Goal: Communication & Community: Answer question/provide support

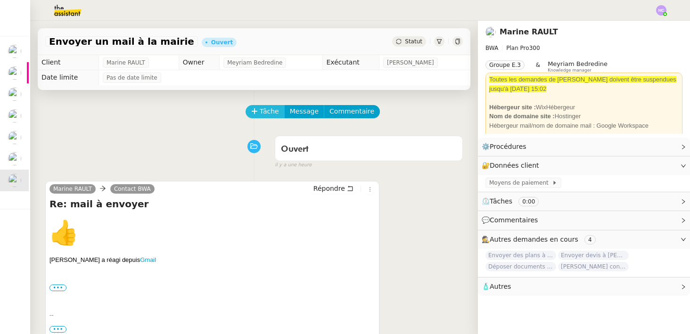
click at [264, 112] on span "Tâche" at bounding box center [269, 111] width 19 height 11
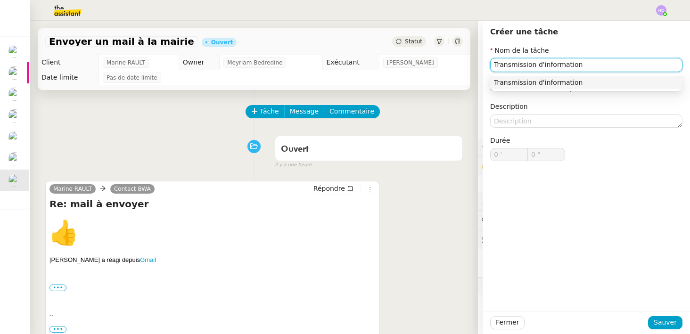
click at [527, 78] on div "Transmission d'information" at bounding box center [586, 82] width 185 height 8
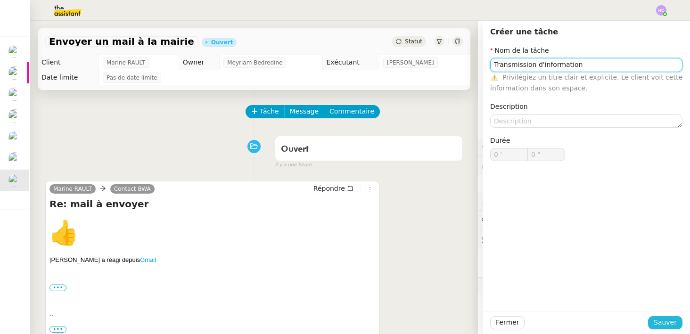
type input "Transmission d'information"
click at [665, 323] on span "Sauver" at bounding box center [665, 322] width 23 height 11
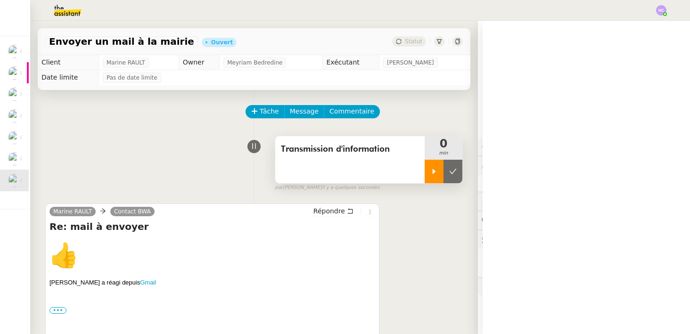
click at [430, 168] on icon at bounding box center [434, 172] width 8 height 8
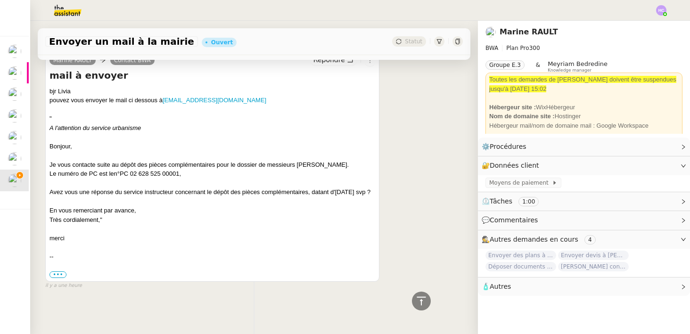
scroll to position [500, 0]
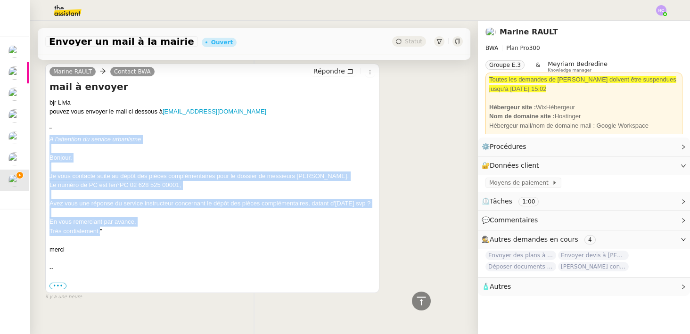
drag, startPoint x: 99, startPoint y: 240, endPoint x: 47, endPoint y: 141, distance: 111.6
click at [47, 141] on div "Marine RAULT Contact BWA Répondre mail à envoyer bjr Livia pouvez vous envoyer …" at bounding box center [212, 179] width 334 height 230
copy div "A l'attention du service urbanisme Bonjour, Je vous contacte suite au dépôt des…"
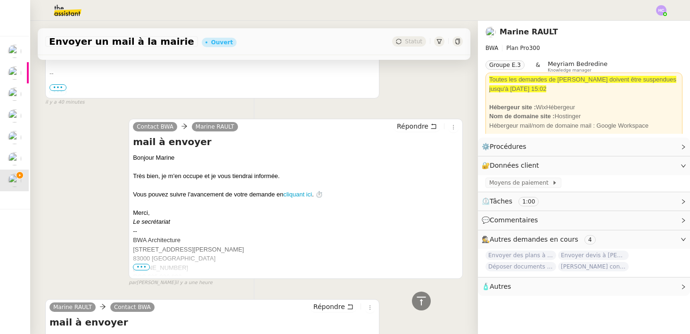
scroll to position [0, 0]
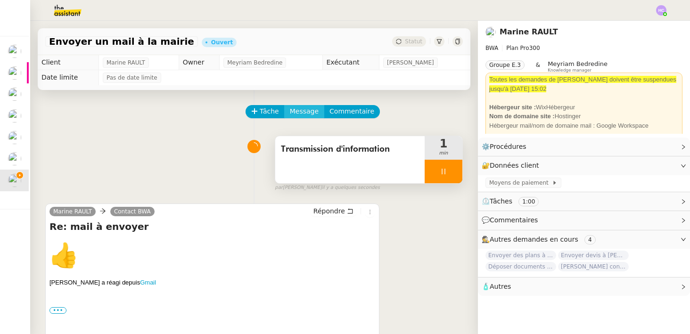
click at [298, 108] on span "Message" at bounding box center [304, 111] width 29 height 11
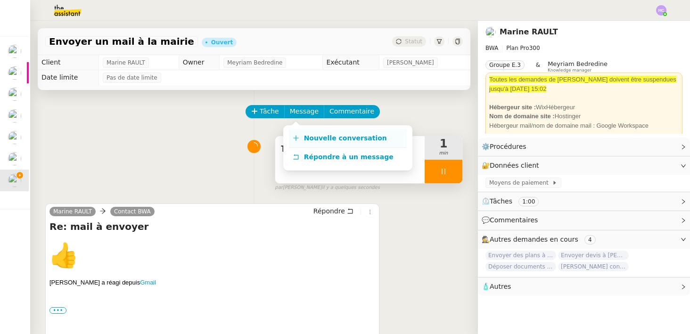
click at [312, 142] on link "Nouvelle conversation" at bounding box center [348, 138] width 118 height 19
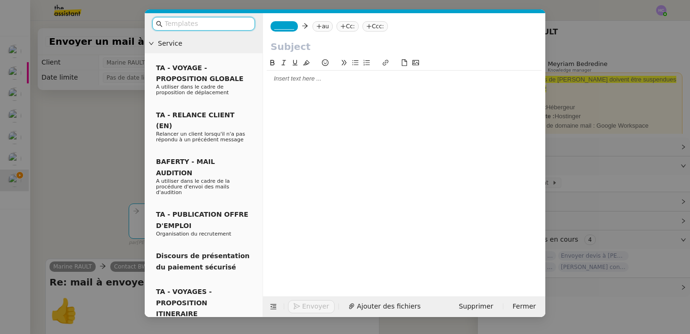
click at [275, 79] on div at bounding box center [404, 78] width 275 height 8
paste div
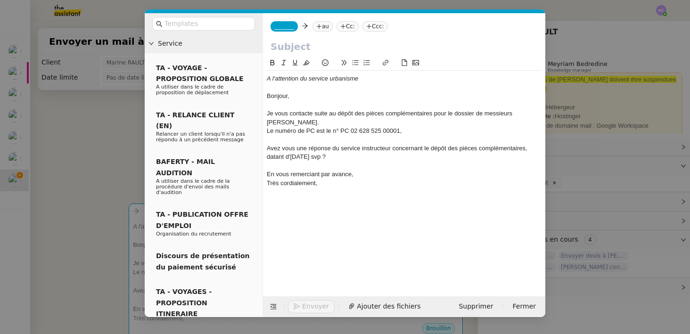
click at [325, 123] on div "Je vous contacte suite au dépôt des pièces complémentaires pour le dossier de m…" at bounding box center [404, 117] width 275 height 17
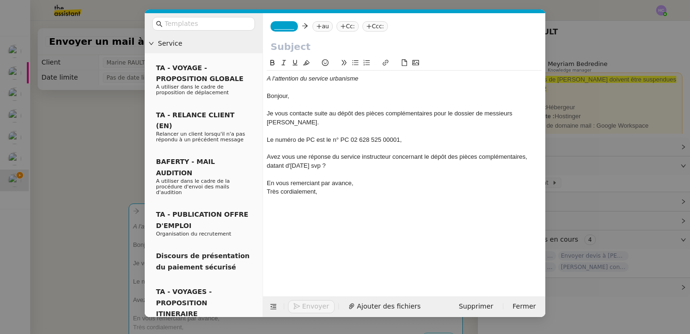
click at [286, 159] on div "Avez vous une réponse du service instructeur concernant le dépôt des pièces com…" at bounding box center [404, 161] width 275 height 17
click at [0, 0] on lt-em "Avez-vous" at bounding box center [0, 0] width 0 height 0
click at [339, 166] on div "Avez-vous une réponse du service instructeur concernant le dépôt des pièces com…" at bounding box center [404, 161] width 275 height 17
click at [271, 79] on em "A l'attention du service urbanisme" at bounding box center [312, 78] width 91 height 7
click at [0, 0] on lt-span "À" at bounding box center [0, 0] width 0 height 0
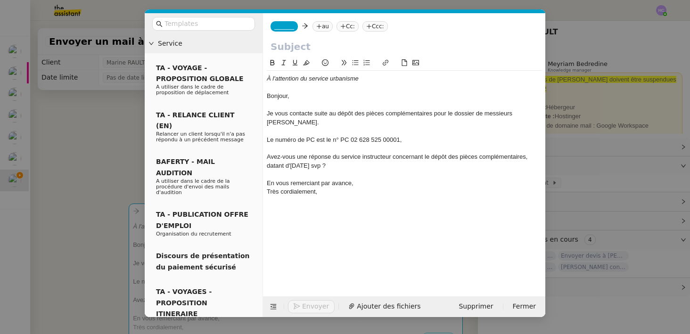
click at [118, 139] on nz-modal-container "Service TA - VOYAGE - PROPOSITION GLOBALE A utiliser dans le cadre de propositi…" at bounding box center [345, 167] width 690 height 334
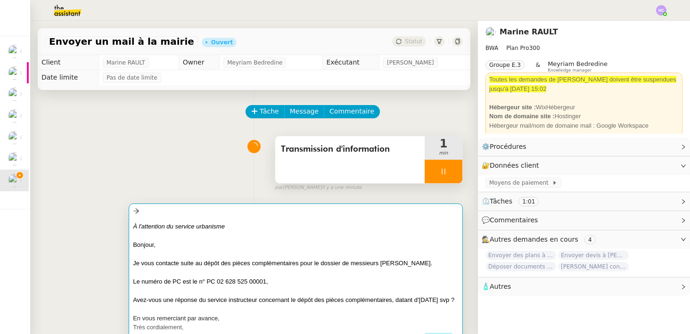
click at [231, 236] on div at bounding box center [296, 235] width 326 height 9
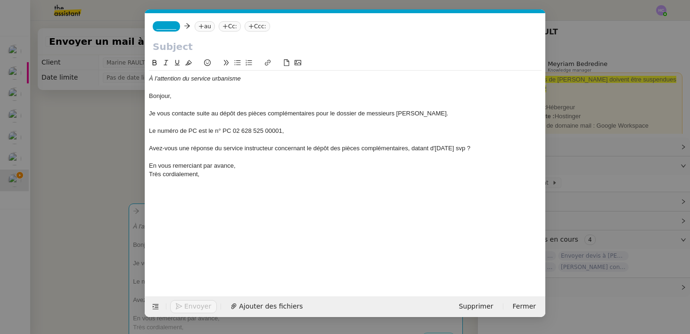
scroll to position [0, 20]
click at [207, 25] on nz-tag "au" at bounding box center [205, 26] width 20 height 10
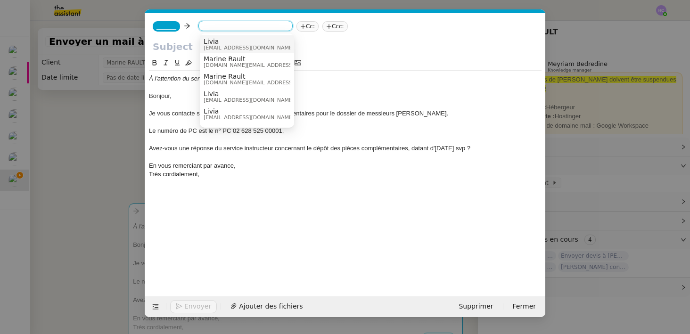
paste input "[EMAIL_ADDRESS][DOMAIN_NAME]"
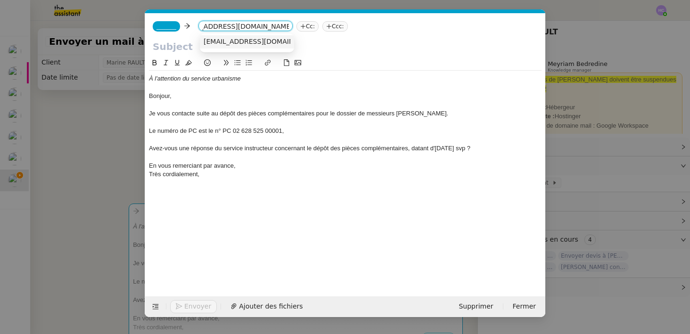
type input "[EMAIL_ADDRESS][DOMAIN_NAME]"
click at [227, 39] on span "[EMAIL_ADDRESS][DOMAIN_NAME]" at bounding box center [262, 42] width 116 height 8
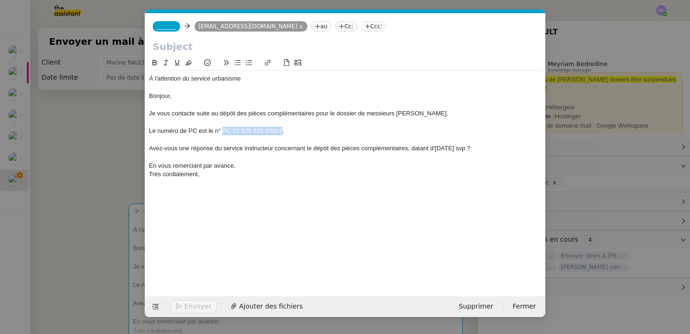
drag, startPoint x: 282, startPoint y: 131, endPoint x: 223, endPoint y: 130, distance: 59.9
click at [223, 130] on div "Le numéro de PC est le n° PC 02 628 525 00001," at bounding box center [345, 131] width 393 height 8
copy div "PC 02 628 525 00001"
click at [160, 47] on input "text" at bounding box center [345, 47] width 385 height 14
paste input "PC 02 628 525 00001"
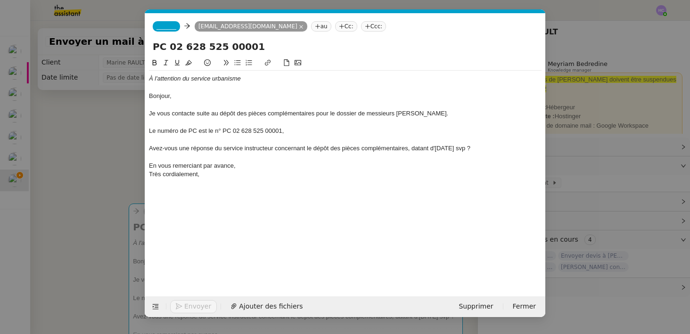
click at [155, 46] on input "PC 02 628 525 00001" at bounding box center [345, 47] width 385 height 14
type input "Dépot de pièces - PC 02 628 525 00001"
click at [168, 24] on span "_______" at bounding box center [167, 26] width 20 height 7
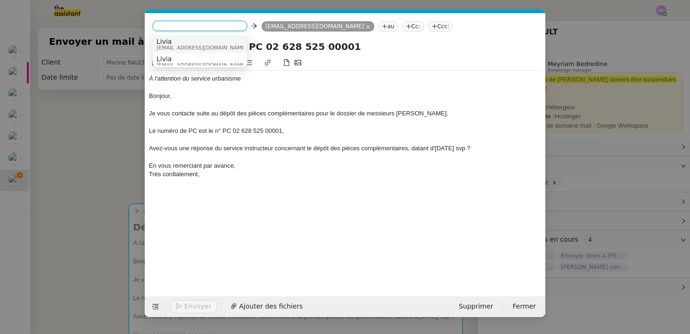
click at [189, 44] on span "Livia" at bounding box center [202, 42] width 91 height 8
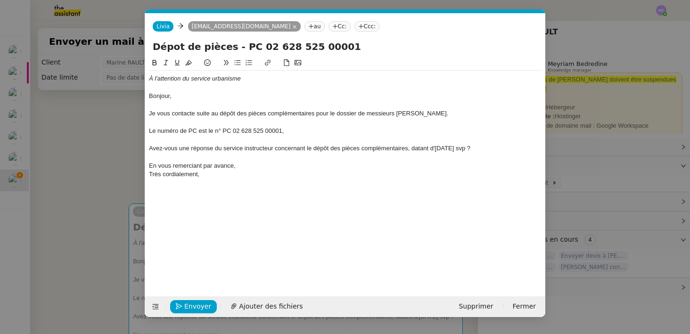
click at [207, 91] on div at bounding box center [345, 87] width 393 height 8
click at [220, 178] on div "Très cordialement," at bounding box center [345, 174] width 393 height 8
click at [184, 305] on button "Envoyer" at bounding box center [193, 306] width 47 height 13
click at [184, 305] on button "Confirmer l'envoi" at bounding box center [208, 306] width 76 height 13
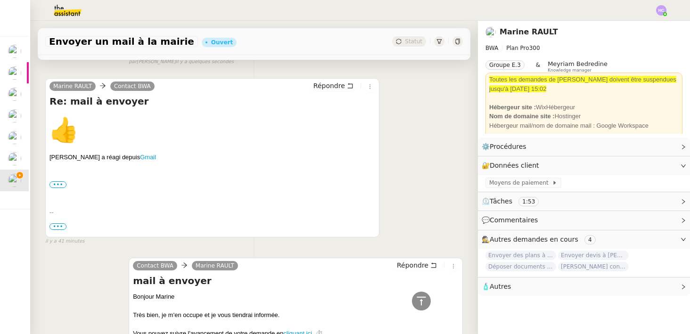
scroll to position [291, 0]
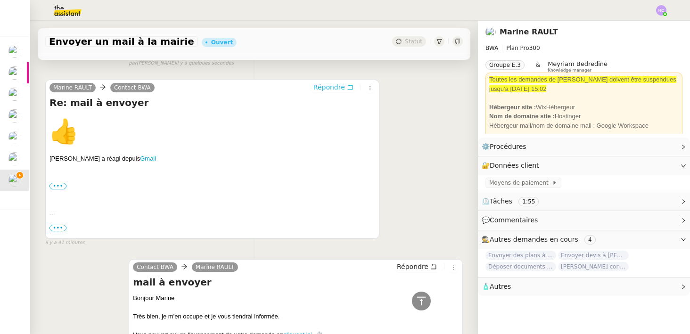
click at [335, 92] on span "Répondre" at bounding box center [330, 87] width 32 height 9
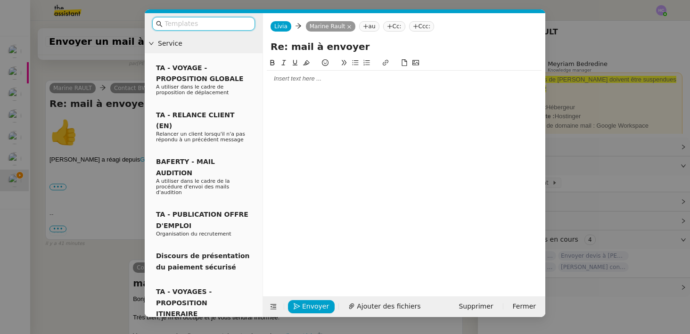
scroll to position [364, 0]
click at [312, 81] on div at bounding box center [404, 78] width 275 height 8
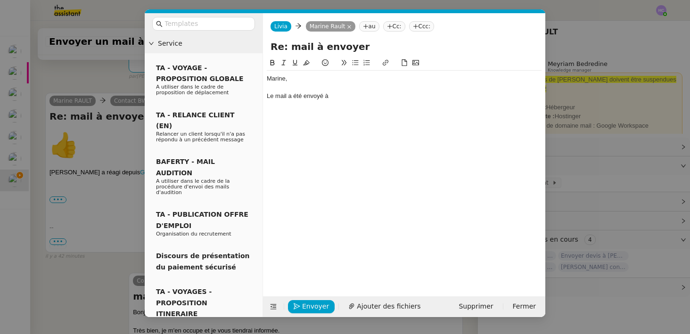
scroll to position [0, 0]
click at [97, 271] on nz-modal-container "Service TA - VOYAGE - PROPOSITION GLOBALE A utiliser dans le cadre de propositi…" at bounding box center [345, 167] width 690 height 334
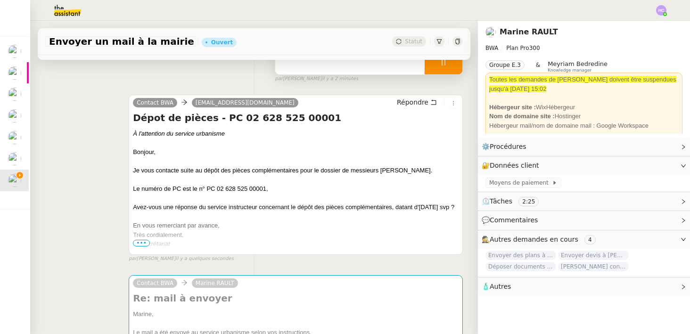
scroll to position [167, 0]
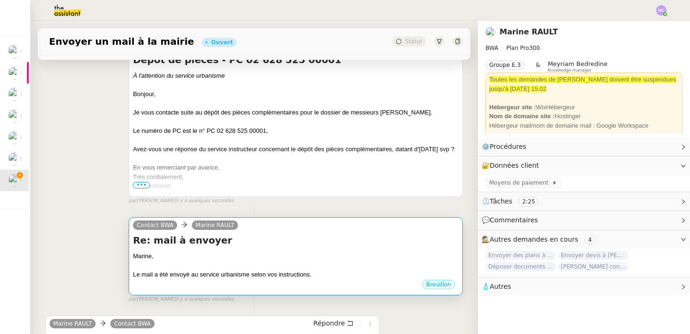
click at [257, 248] on div "Re: mail à envoyer Marine, Le mail a été envoyé au service urbanisme selon vos …" at bounding box center [296, 257] width 326 height 46
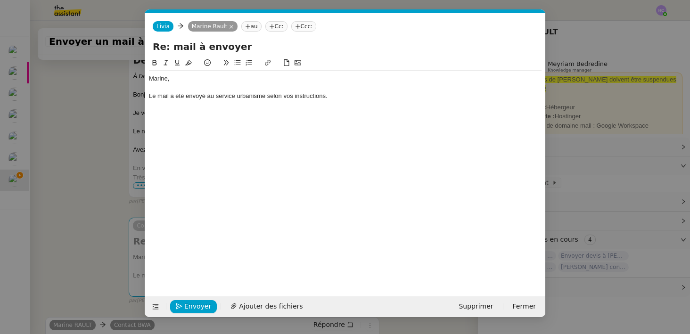
scroll to position [0, 20]
drag, startPoint x: 265, startPoint y: 96, endPoint x: 207, endPoint y: 100, distance: 58.2
click at [207, 100] on div "Le mail a été envoyé au service urbanisme selon vos instructions." at bounding box center [345, 96] width 393 height 8
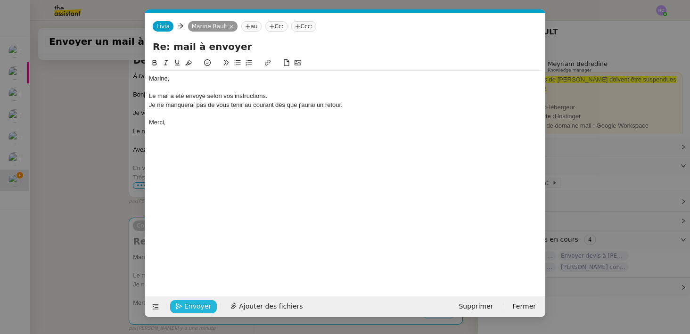
click at [185, 305] on span "Envoyer" at bounding box center [197, 306] width 27 height 11
drag, startPoint x: 212, startPoint y: 308, endPoint x: 216, endPoint y: 223, distance: 85.0
click at [216, 223] on form "[PERSON_NAME] au Cc: Ccc: Re: mail à envoyer [PERSON_NAME], Le mail a été envoy…" at bounding box center [345, 165] width 401 height 304
click at [207, 95] on div "Le mail a été envoyé selon vos instructions." at bounding box center [345, 96] width 393 height 8
click at [198, 306] on span "Envoyer" at bounding box center [197, 306] width 27 height 11
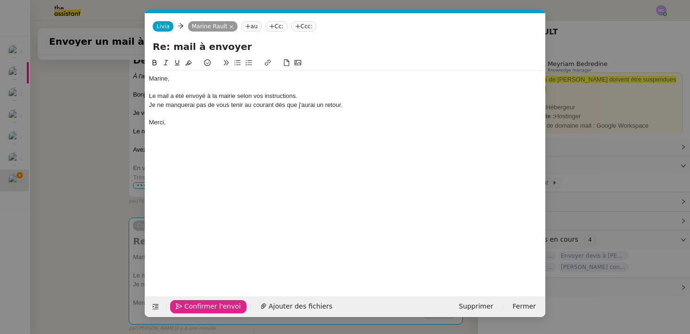
click at [198, 306] on span "Confirmer l'envoi" at bounding box center [212, 306] width 57 height 11
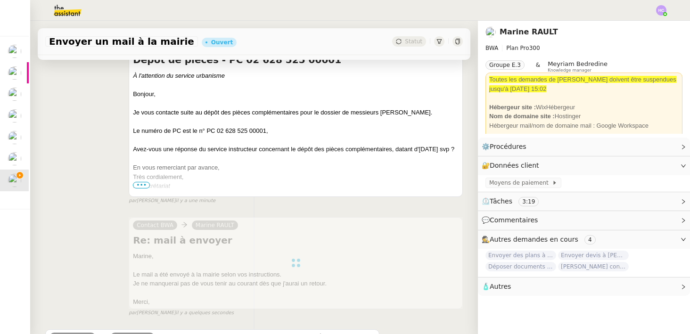
scroll to position [0, 0]
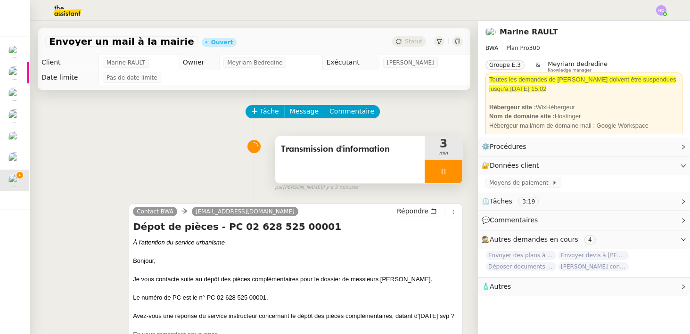
click at [443, 169] on icon at bounding box center [444, 172] width 8 height 8
click at [455, 172] on icon at bounding box center [453, 172] width 8 height 8
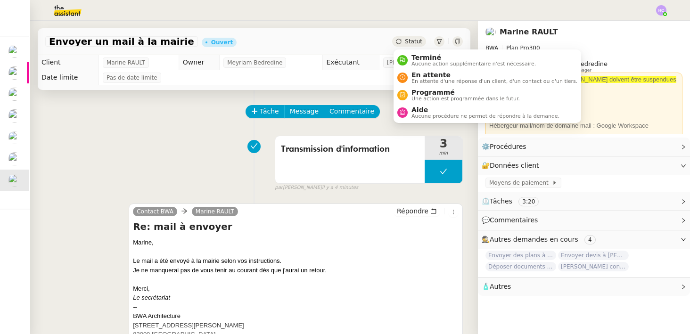
click at [407, 39] on span "Statut" at bounding box center [413, 41] width 17 height 7
click at [440, 74] on span "En attente" at bounding box center [495, 75] width 166 height 8
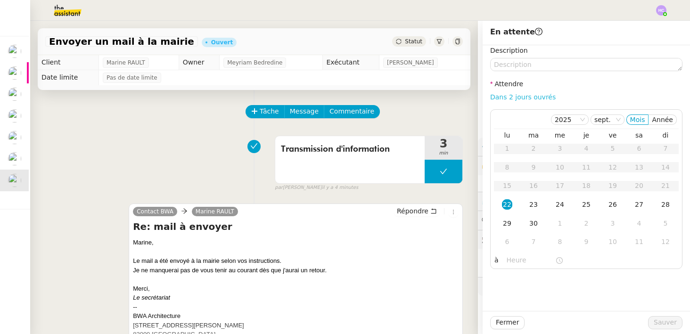
click at [500, 96] on link "Dans 2 jours ouvrés" at bounding box center [523, 97] width 66 height 8
type input "07:00"
click at [663, 320] on span "Sauver" at bounding box center [665, 322] width 23 height 11
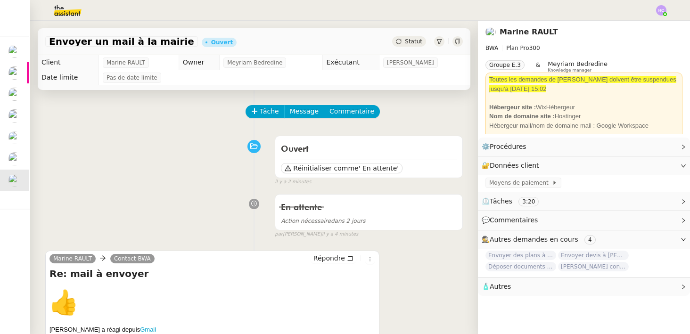
click at [421, 39] on span "Statut" at bounding box center [413, 41] width 17 height 7
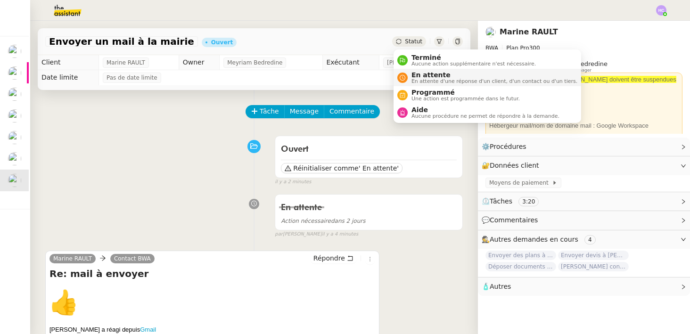
click at [431, 77] on span "En attente" at bounding box center [495, 75] width 166 height 8
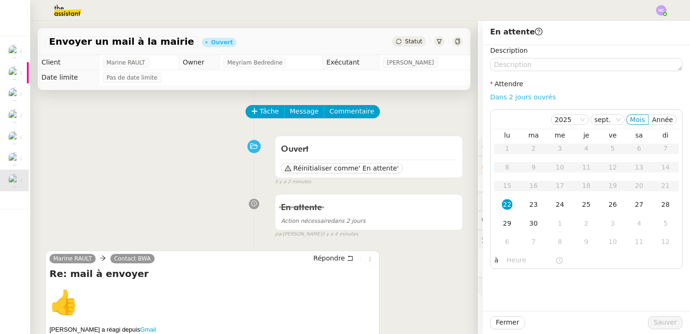
click at [527, 97] on link "Dans 2 jours ouvrés" at bounding box center [523, 97] width 66 height 8
type input "07:00"
click at [665, 320] on span "Sauver" at bounding box center [665, 322] width 23 height 11
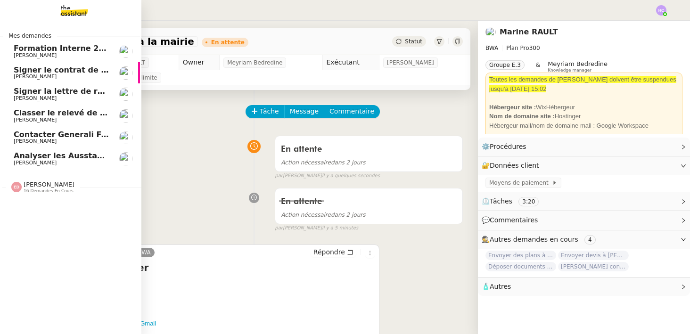
click at [76, 71] on span "Signer le contrat de la mutuelle" at bounding box center [81, 70] width 135 height 9
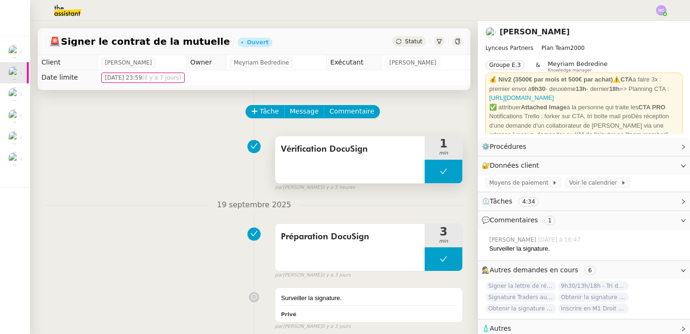
click at [453, 173] on button at bounding box center [444, 172] width 38 height 24
click at [434, 169] on icon at bounding box center [434, 172] width 8 height 8
click at [441, 168] on icon at bounding box center [444, 172] width 8 height 8
click at [456, 171] on icon at bounding box center [453, 172] width 8 height 8
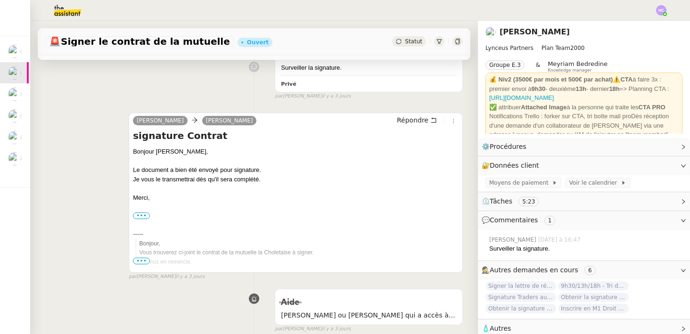
scroll to position [291, 0]
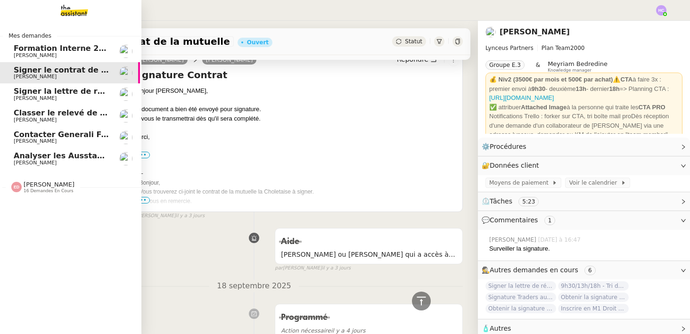
click at [47, 109] on span "Classer le relevé de commissions" at bounding box center [84, 112] width 141 height 9
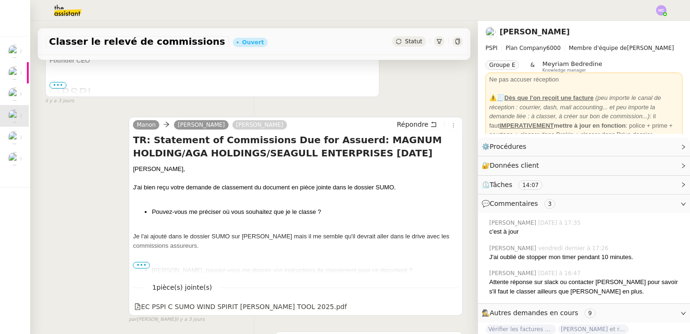
scroll to position [400, 0]
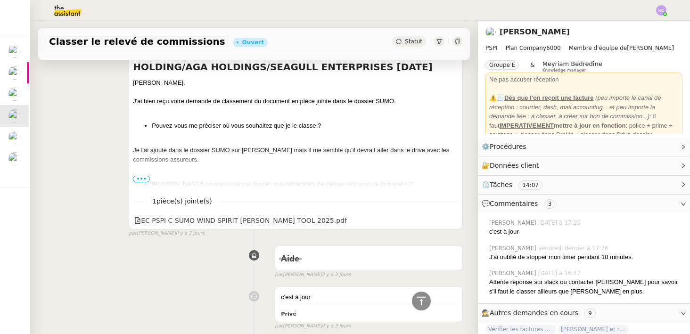
click at [136, 179] on span "•••" at bounding box center [141, 179] width 17 height 7
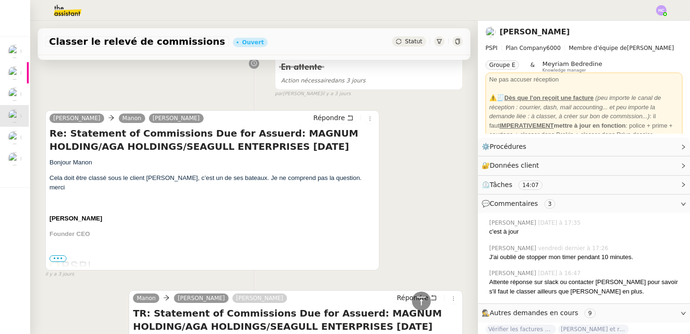
scroll to position [0, 0]
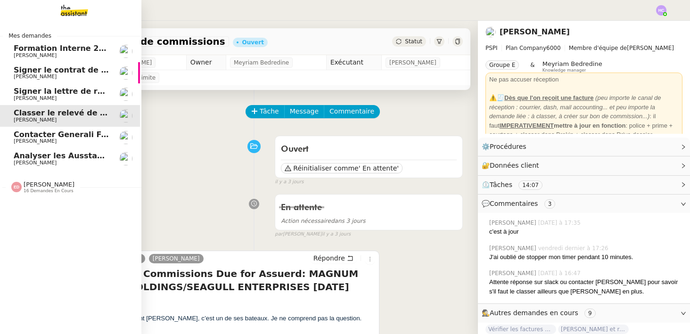
click at [53, 90] on span "Signer la lettre de rémunération" at bounding box center [83, 91] width 138 height 9
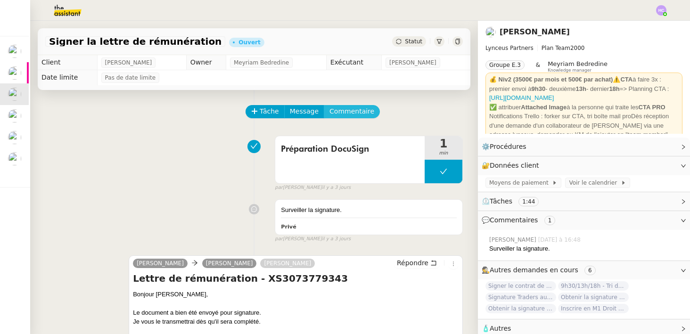
click at [340, 117] on span "Commentaire" at bounding box center [352, 111] width 45 height 11
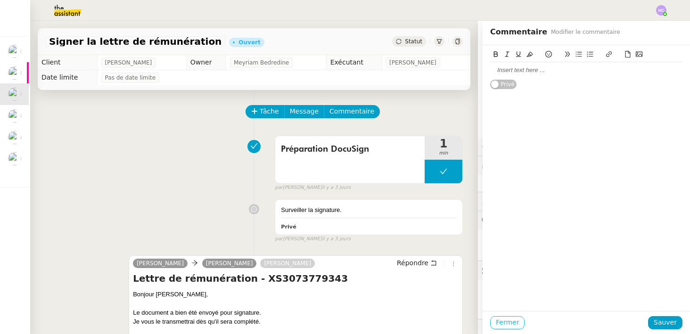
click at [519, 322] on button "Fermer" at bounding box center [507, 322] width 34 height 13
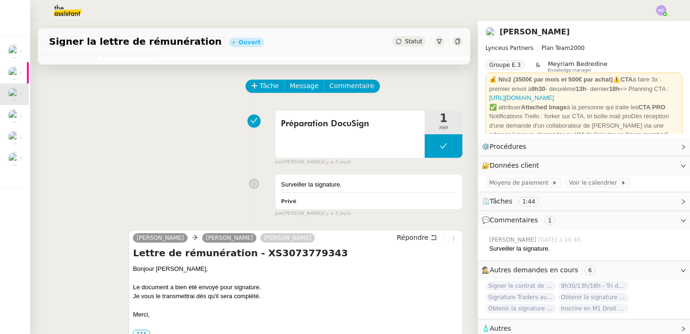
scroll to position [25, 0]
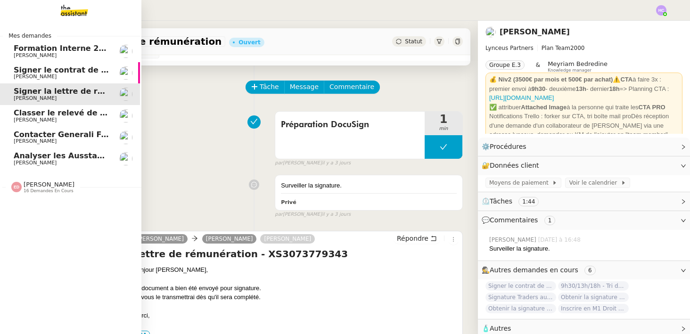
click at [33, 116] on span "Classer le relevé de commissions" at bounding box center [84, 112] width 141 height 9
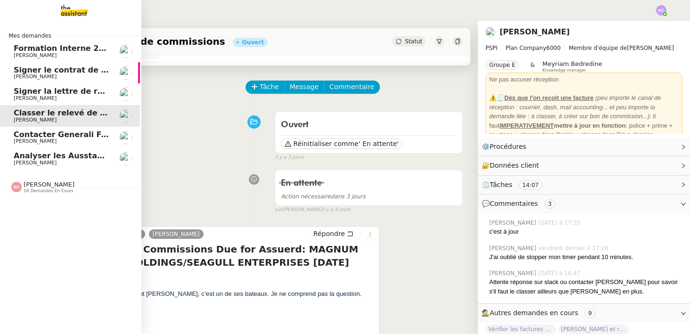
click at [41, 143] on span "[PERSON_NAME]" at bounding box center [35, 141] width 43 height 6
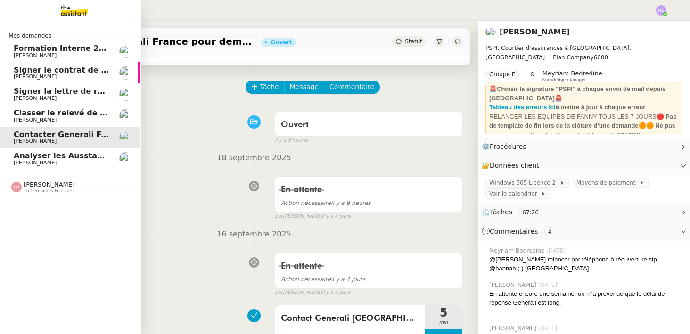
click at [28, 159] on span "Analyser les Ausstandsmeldungen" at bounding box center [87, 155] width 146 height 9
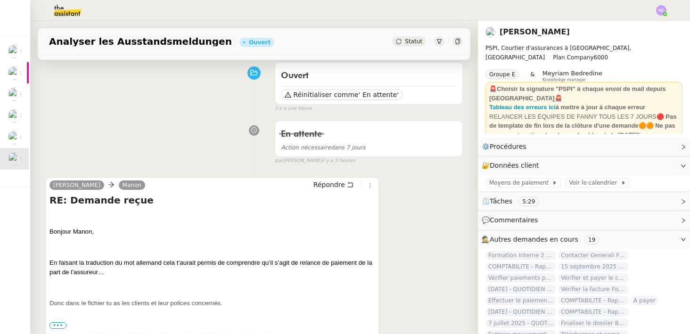
scroll to position [125, 0]
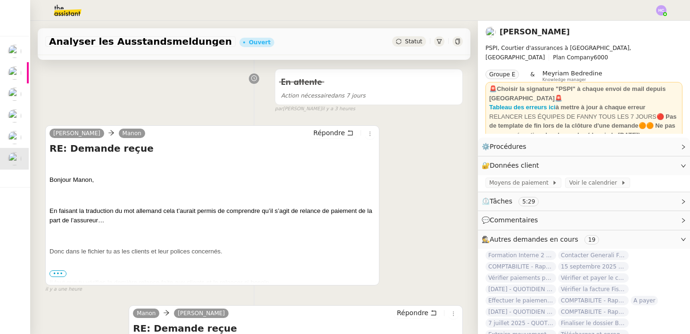
click at [55, 276] on span "•••" at bounding box center [58, 274] width 17 height 7
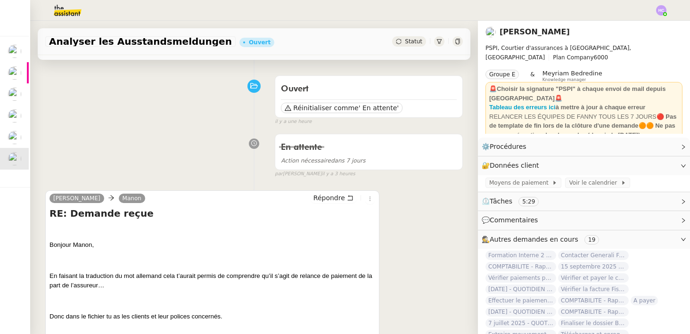
scroll to position [0, 0]
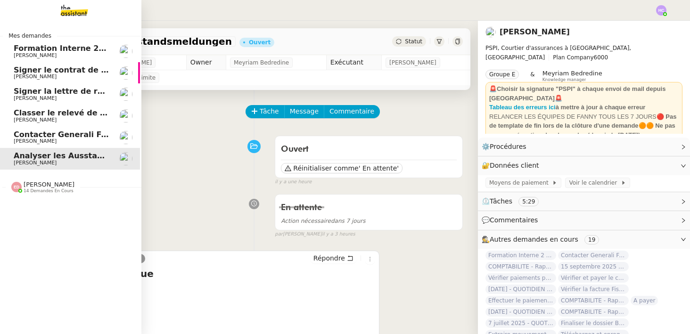
click at [41, 138] on span "Contacter Generali France pour demande AU094424" at bounding box center [124, 134] width 221 height 9
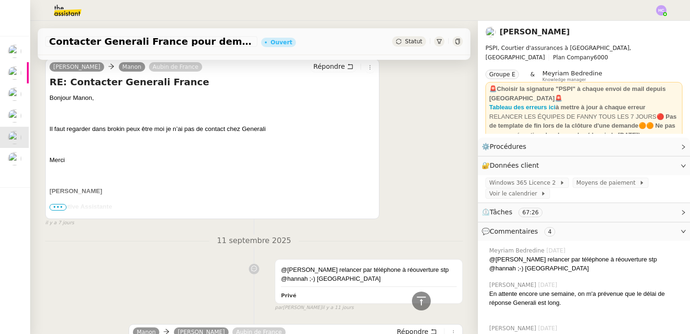
scroll to position [630, 0]
